Goal: Information Seeking & Learning: Learn about a topic

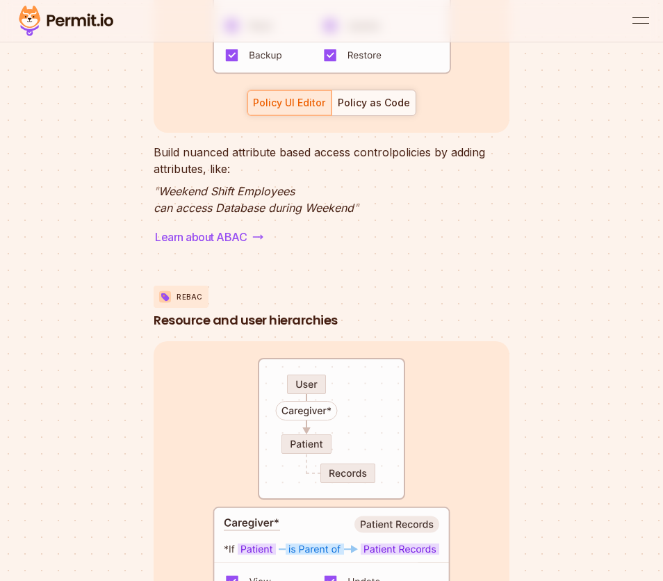
scroll to position [4134, 0]
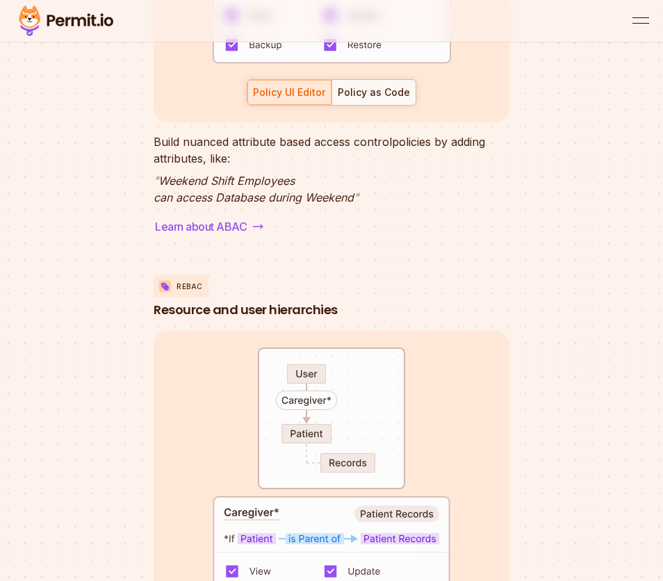
click at [234, 206] on p "" Weekend Shift Employees can access Database during Weekend "" at bounding box center [332, 188] width 356 height 33
click at [291, 245] on li "ABAC Granular attributes default allow := false allow if { some _, allowed_acti…" at bounding box center [332, 51] width 356 height 387
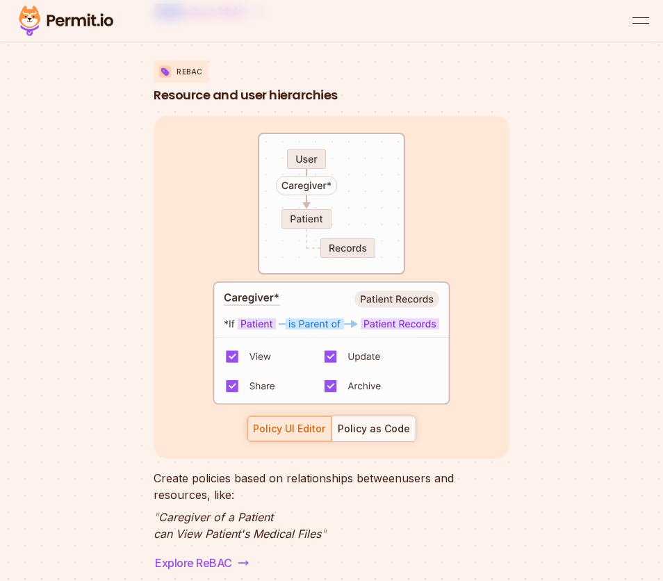
scroll to position [4255, 0]
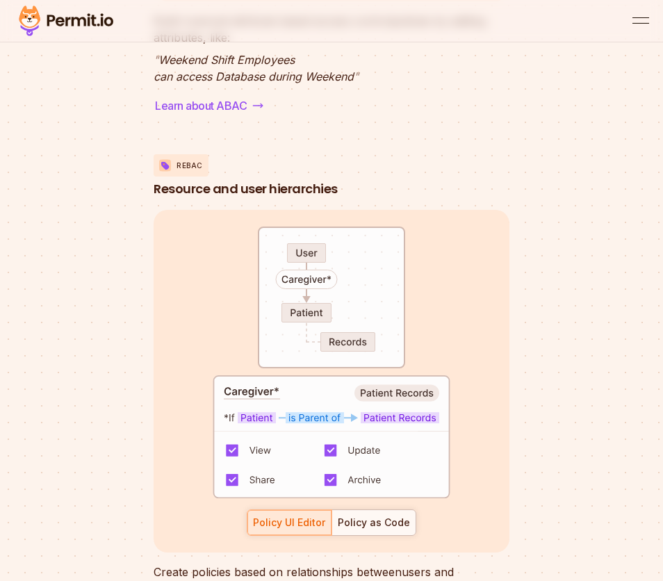
click at [309, 115] on div "Learn about ABAC" at bounding box center [332, 105] width 356 height 19
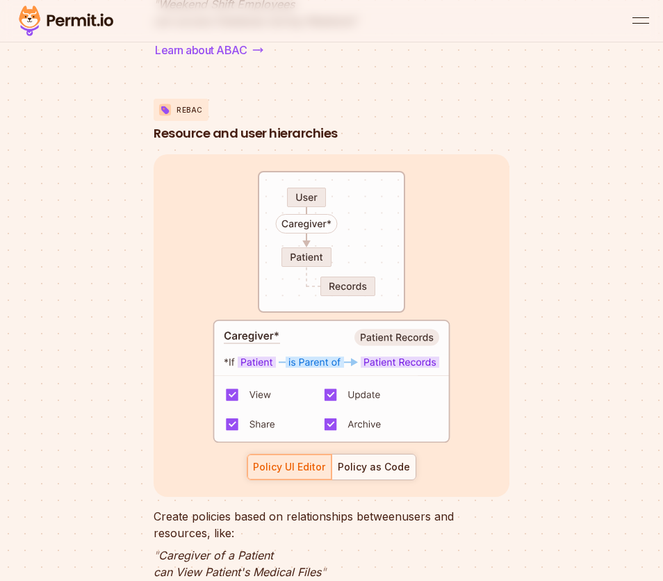
scroll to position [4480, 0]
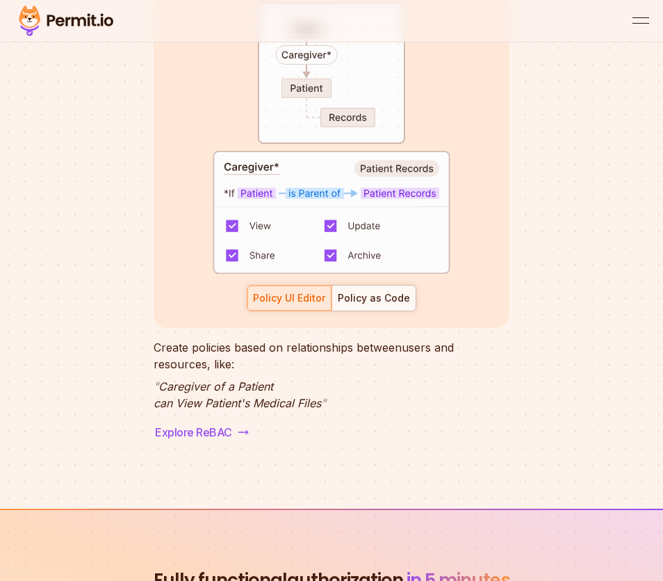
click at [309, 373] on p "Create policies based on relationships between users and resources, like:" at bounding box center [332, 355] width 356 height 33
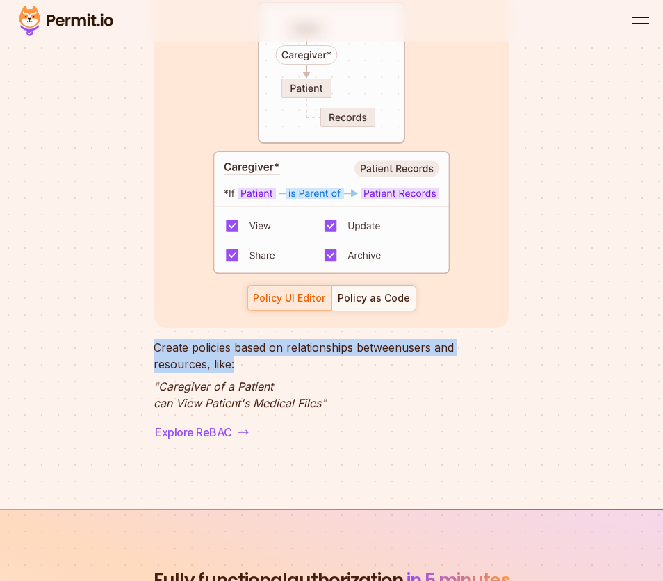
click at [309, 373] on p "Create policies based on relationships between users and resources, like:" at bounding box center [332, 355] width 356 height 33
click at [316, 373] on p "Create policies based on relationships between users and resources, like:" at bounding box center [332, 355] width 356 height 33
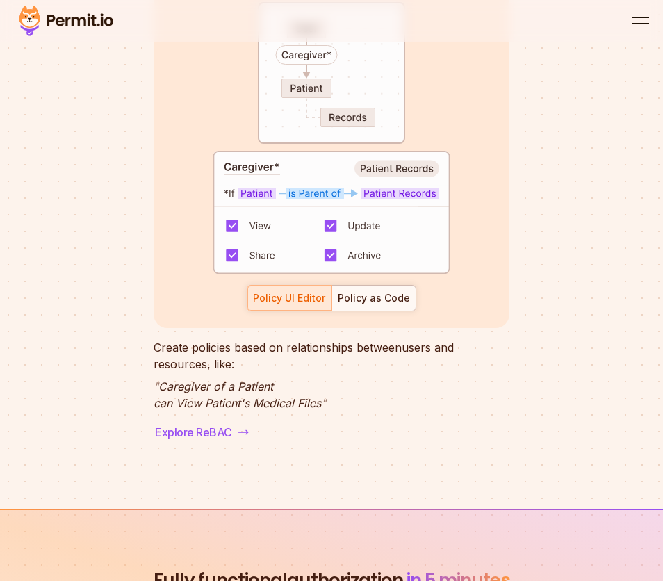
click at [317, 373] on p "Create policies based on relationships between users and resources, like:" at bounding box center [332, 355] width 356 height 33
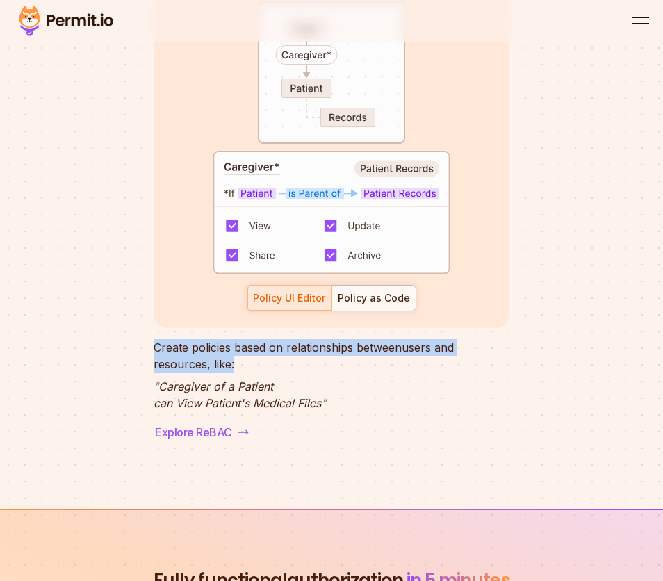
click at [317, 373] on p "Create policies based on relationships between users and resources, like:" at bounding box center [332, 355] width 356 height 33
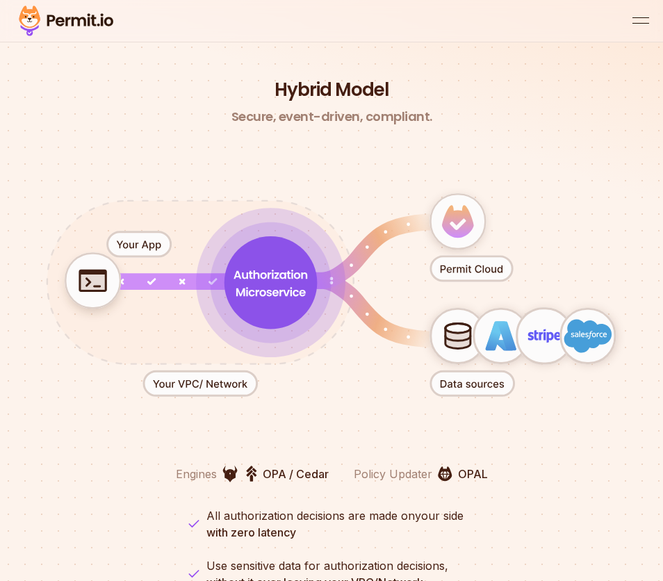
scroll to position [5878, 0]
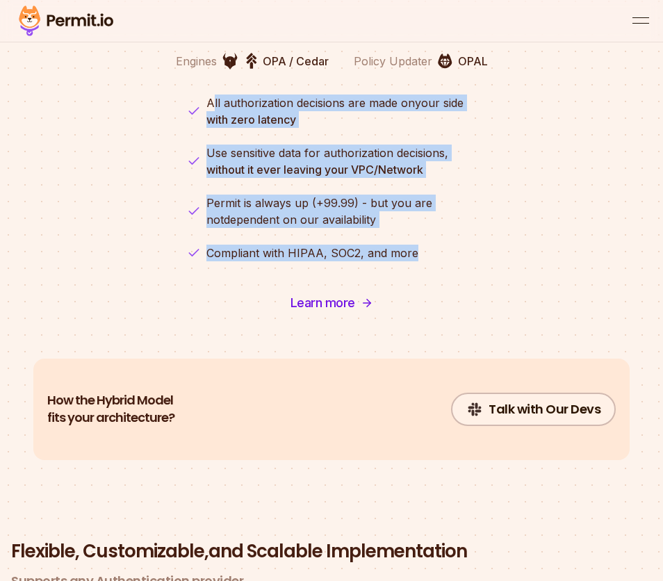
drag, startPoint x: 212, startPoint y: 241, endPoint x: 438, endPoint y: 409, distance: 281.7
click at [438, 320] on div "Secure, event-driven, compliant. Engines OPA / Cedar Policy Updater OPAL All au…" at bounding box center [331, 8] width 663 height 624
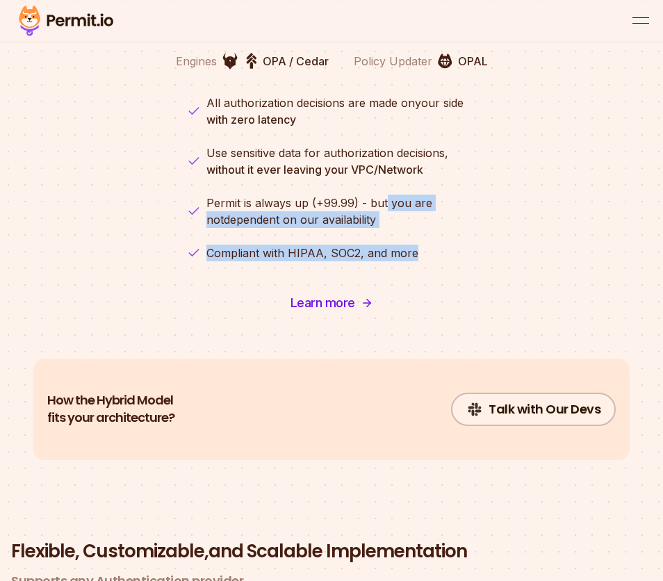
drag, startPoint x: 433, startPoint y: 397, endPoint x: 387, endPoint y: 335, distance: 77.5
click at [387, 261] on ul "All authorization decisions are made on your side with zero latency Use sensiti…" at bounding box center [331, 178] width 311 height 167
click at [387, 227] on span "Permit is always up (+99.99) - but you are not" at bounding box center [320, 211] width 226 height 31
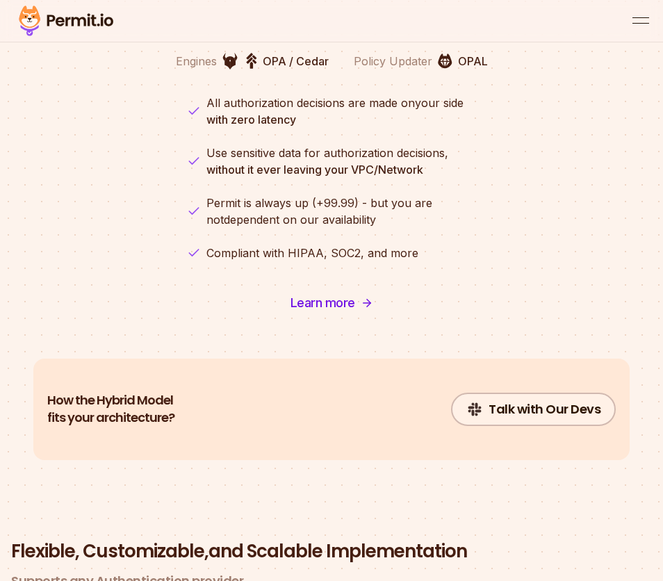
click at [414, 70] on p "Policy Updater" at bounding box center [393, 61] width 79 height 17
click at [412, 70] on p "Policy Updater" at bounding box center [393, 61] width 79 height 17
click at [369, 216] on div "Secure, event-driven, compliant. Engines OPA / Cedar Policy Updater OPAL All au…" at bounding box center [331, 8] width 663 height 624
click at [273, 70] on p "OPA / Cedar" at bounding box center [296, 61] width 66 height 17
click at [250, 70] on img at bounding box center [251, 60] width 11 height 17
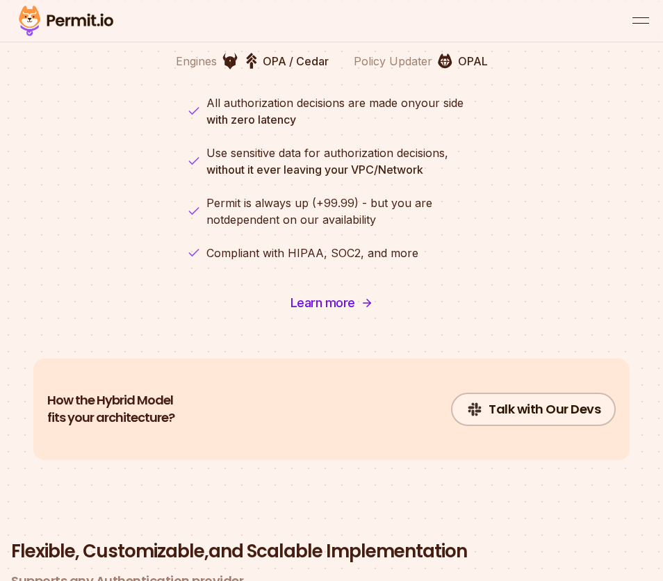
click at [306, 70] on p "OPA / Cedar" at bounding box center [296, 61] width 66 height 17
click at [268, 70] on p "OPA / Cedar" at bounding box center [296, 61] width 66 height 17
drag, startPoint x: 268, startPoint y: 200, endPoint x: 326, endPoint y: 191, distance: 59.2
click at [326, 191] on div "Secure, event-driven, compliant. Engines OPA / Cedar Policy Updater OPAL All au…" at bounding box center [331, 8] width 663 height 624
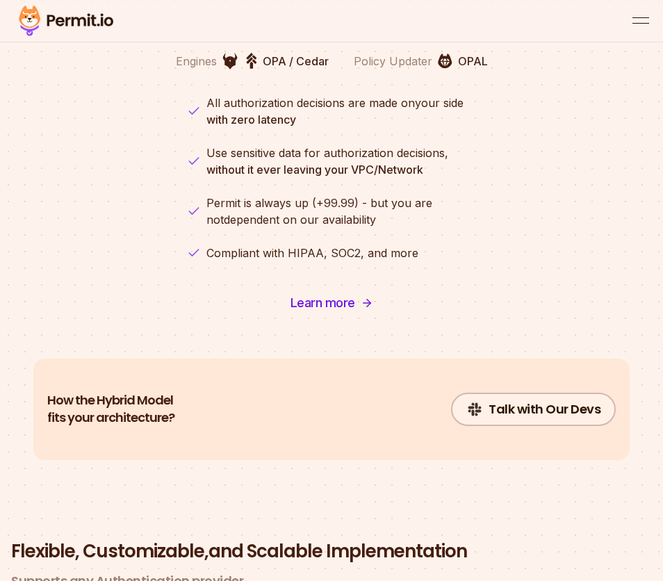
click at [323, 70] on p "OPA / Cedar" at bounding box center [296, 61] width 66 height 17
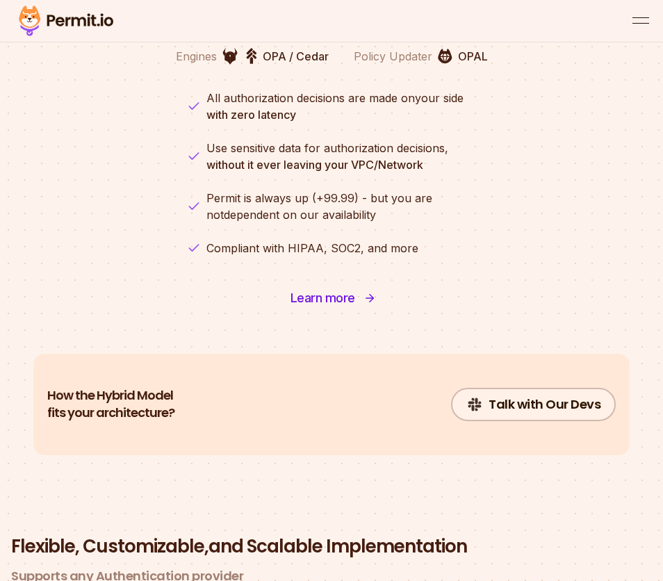
scroll to position [5884, 0]
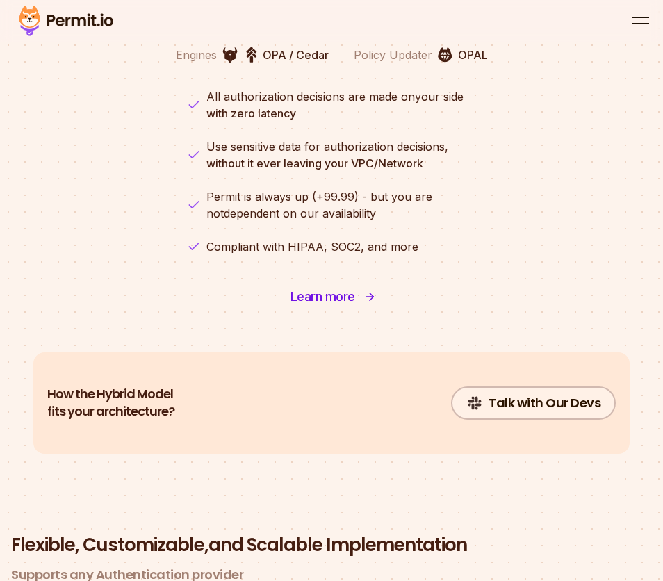
click at [326, 307] on span "Learn more" at bounding box center [323, 296] width 65 height 19
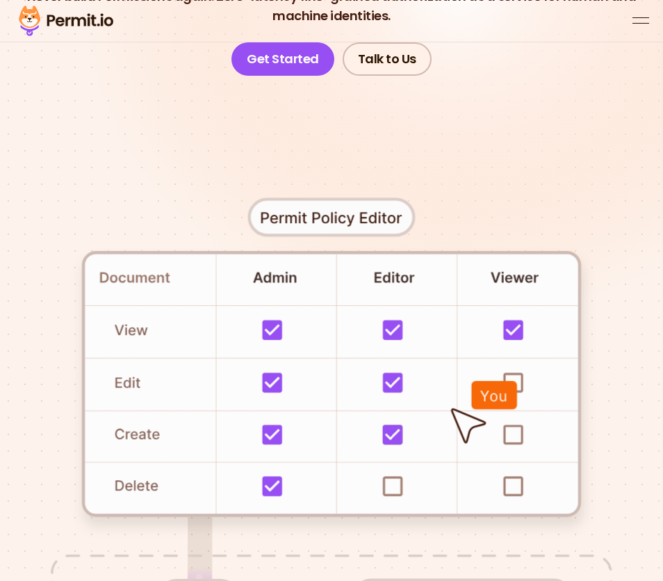
scroll to position [0, 0]
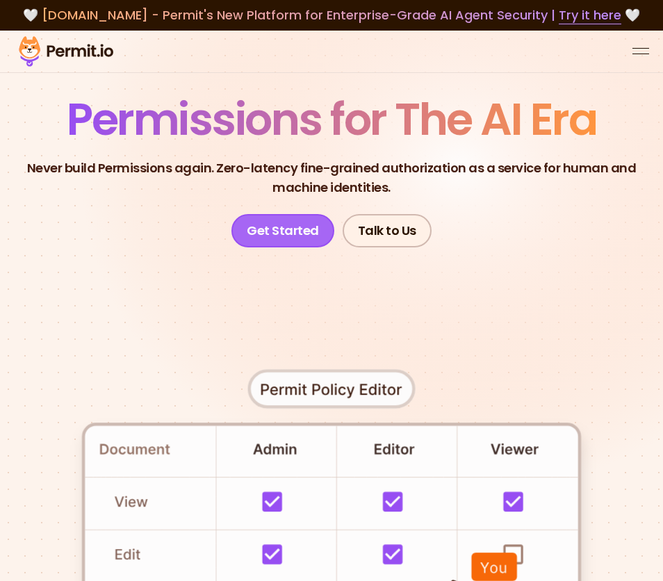
click at [283, 229] on link "Get Started" at bounding box center [283, 230] width 103 height 33
